Goal: Go to known website: Access a specific website the user already knows

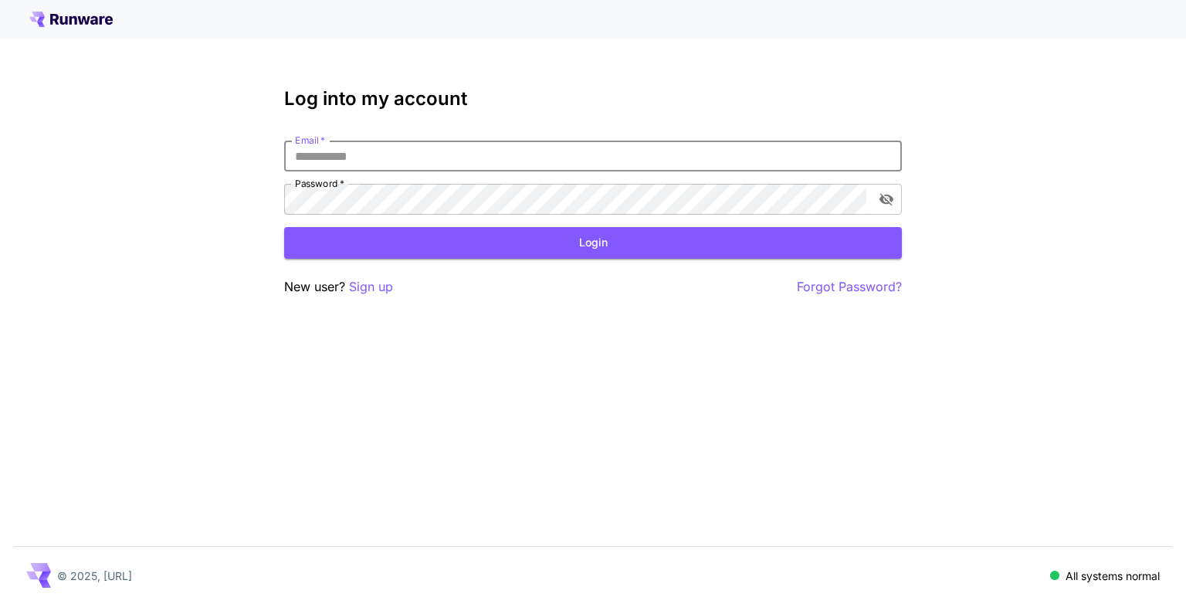
click at [327, 157] on input "Email   *" at bounding box center [593, 155] width 618 height 31
type input "**********"
click at [397, 242] on button "Login" at bounding box center [593, 243] width 618 height 32
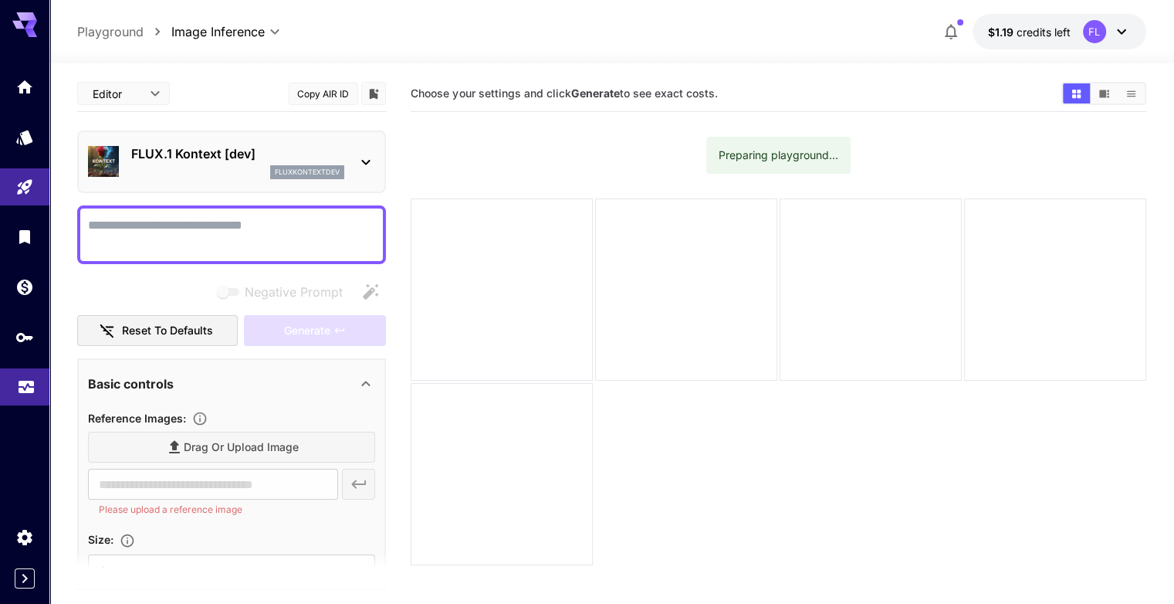
click at [13, 394] on link at bounding box center [24, 387] width 49 height 38
